Goal: Task Accomplishment & Management: Complete application form

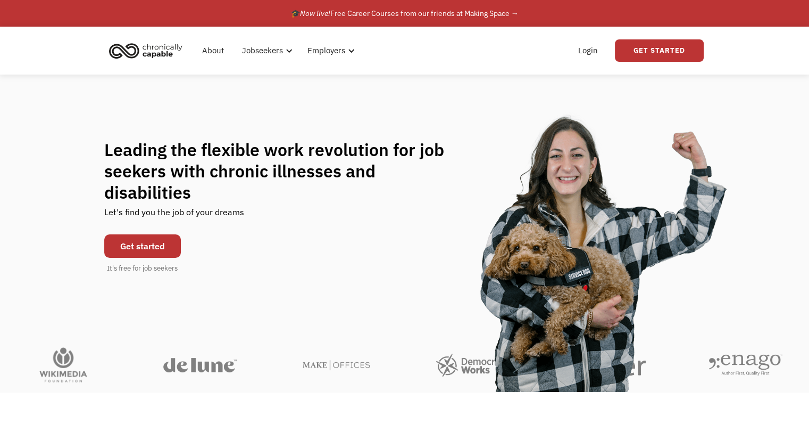
click at [148, 234] on link "Get started" at bounding box center [142, 245] width 77 height 23
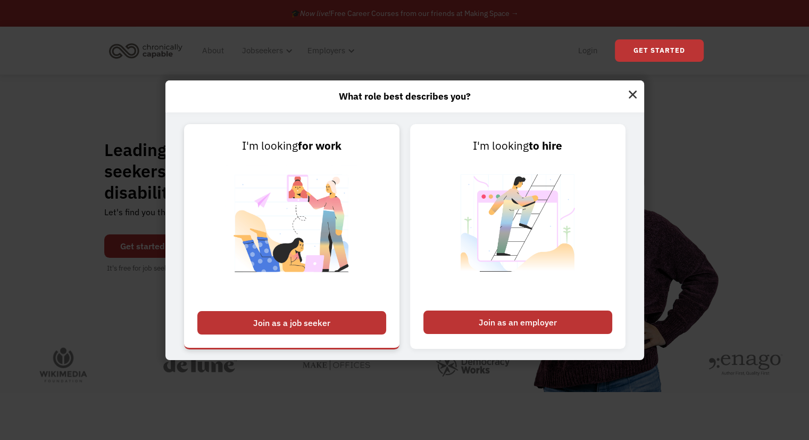
click at [301, 318] on div "Join as a job seeker" at bounding box center [291, 322] width 189 height 23
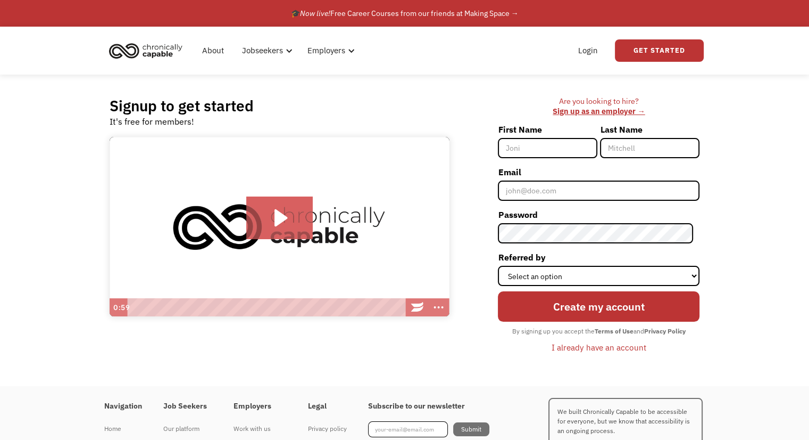
click at [545, 150] on input "First Name" at bounding box center [548, 148] width 100 height 20
type input "[PERSON_NAME]"
type input "Watt"
click at [562, 191] on input "Email" at bounding box center [599, 190] width 202 height 20
type input "[PERSON_NAME][EMAIL_ADDRESS][DOMAIN_NAME]"
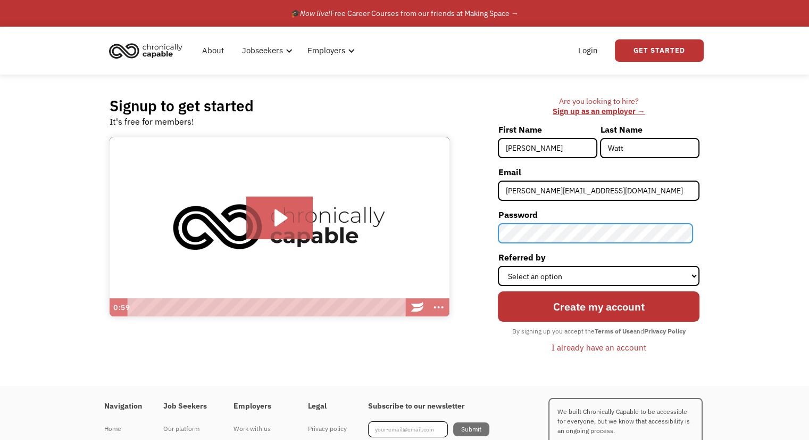
click at [463, 232] on div "Are you looking to hire? ‍ Sign up as an employer → First Name [PERSON_NAME] La…" at bounding box center [580, 229] width 240 height 267
click at [500, 241] on div "Are you looking to hire? ‍ Sign up as an employer → First Name [PERSON_NAME] La…" at bounding box center [580, 229] width 240 height 267
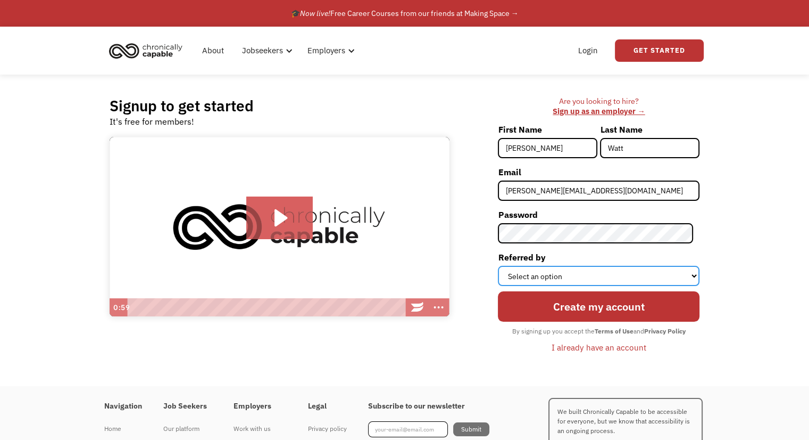
click at [527, 271] on select "Select an option Instagram Facebook Twitter Search Engine News Article Word of …" at bounding box center [599, 276] width 202 height 20
select select "Search Engine"
click at [504, 266] on select "Select an option Instagram Facebook Twitter Search Engine News Article Word of …" at bounding box center [599, 276] width 202 height 20
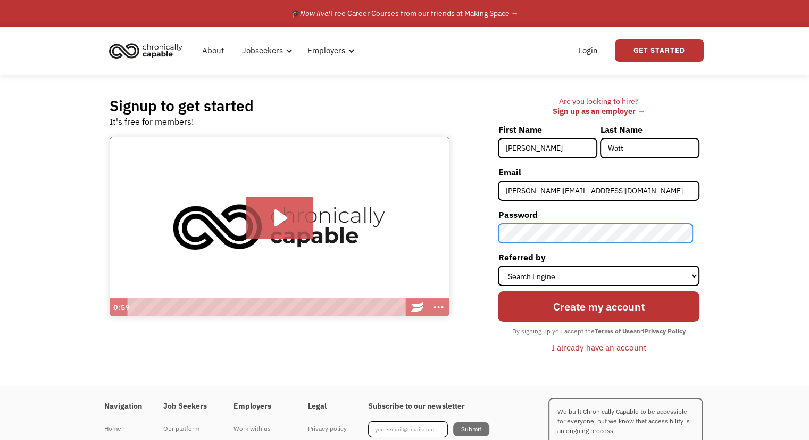
click at [493, 232] on div "Are you looking to hire? ‍ Sign up as an employer → First Name [PERSON_NAME] La…" at bounding box center [580, 229] width 240 height 267
